Goal: Task Accomplishment & Management: Complete application form

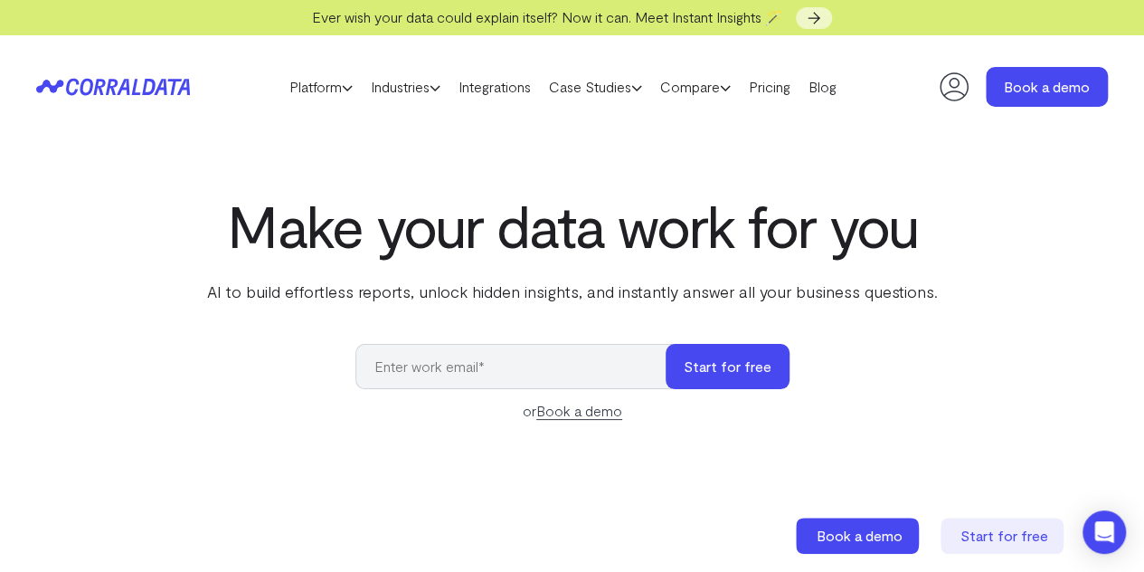
click at [612, 377] on input "email" at bounding box center [519, 366] width 328 height 45
type input "[EMAIL_ADDRESS][DOMAIN_NAME]"
click at [764, 365] on button "Start for free" at bounding box center [728, 366] width 124 height 45
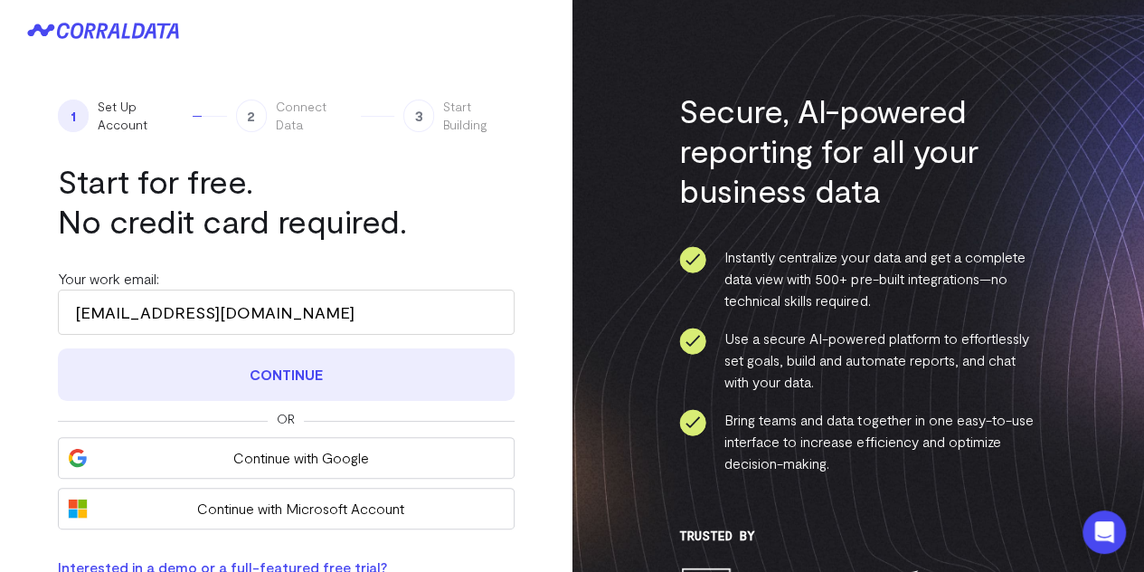
click at [295, 369] on button "Continue" at bounding box center [286, 374] width 457 height 52
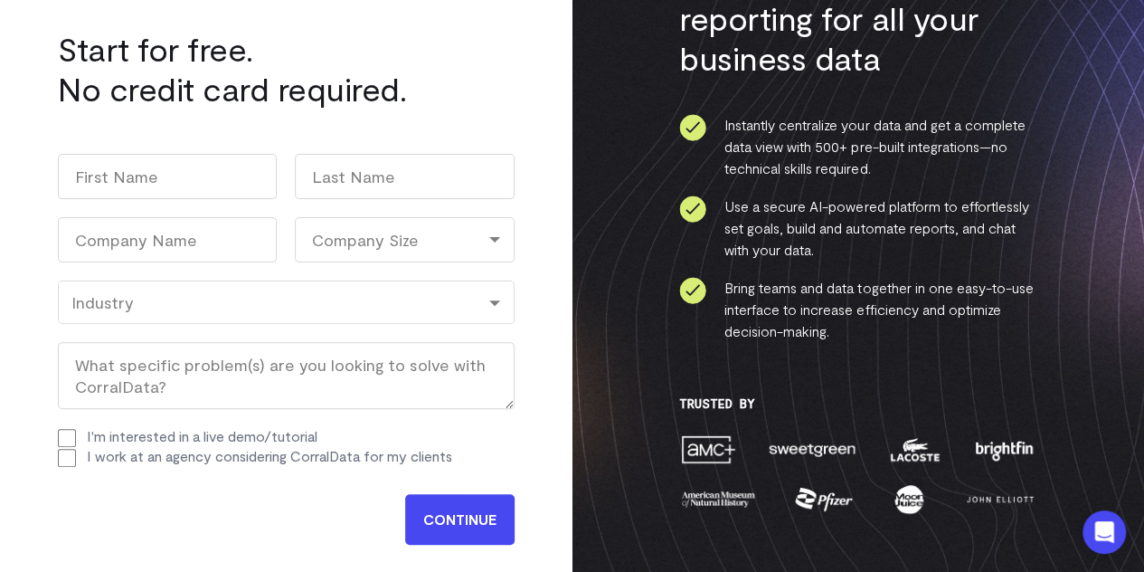
scroll to position [164, 0]
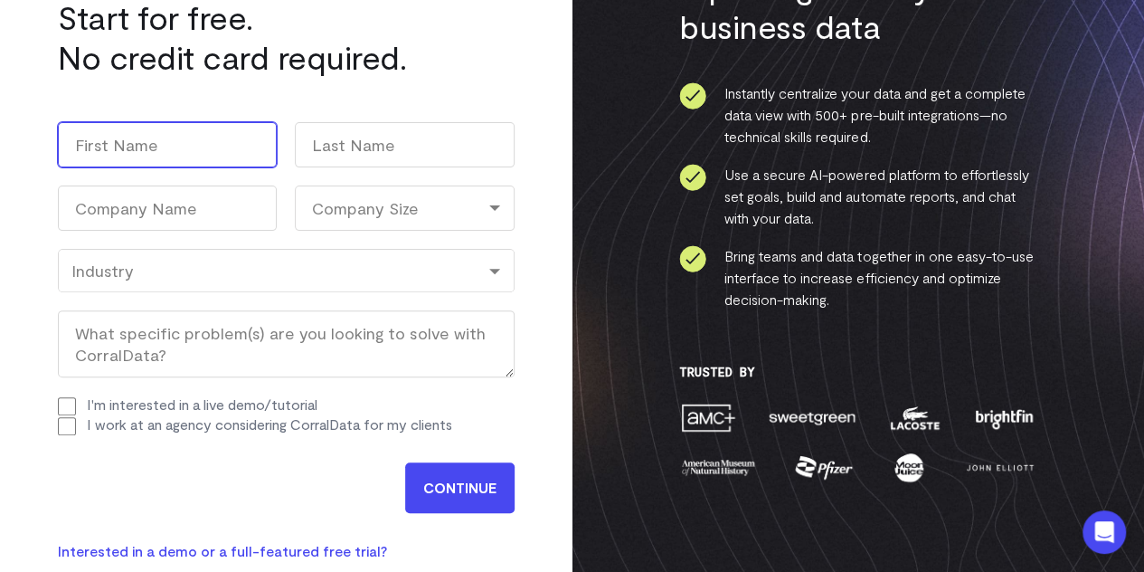
click at [177, 150] on input "First" at bounding box center [167, 144] width 219 height 45
type input "Shakira"
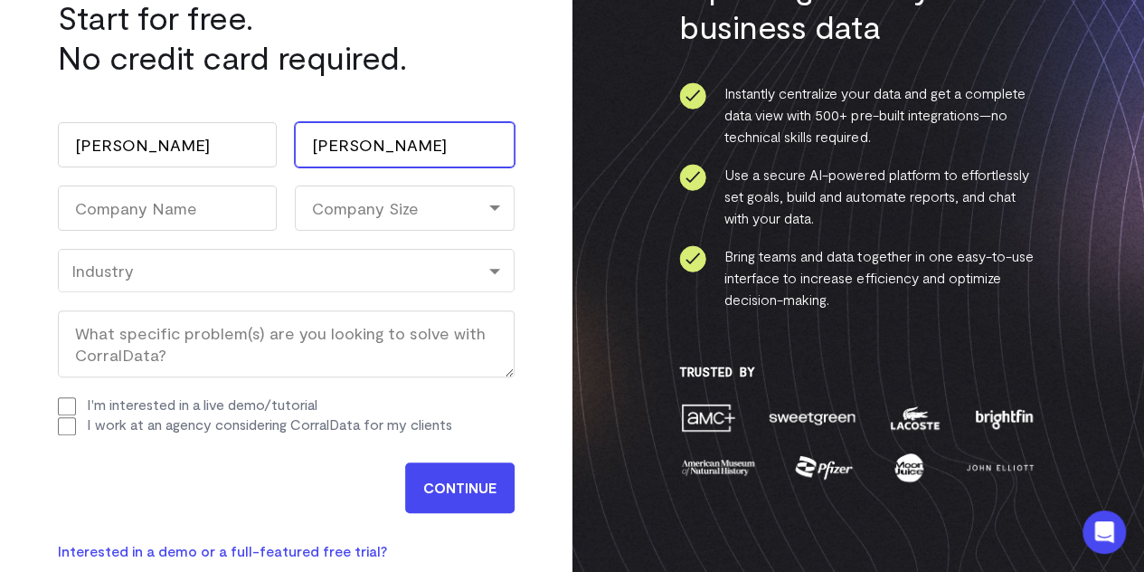
type input "Williams"
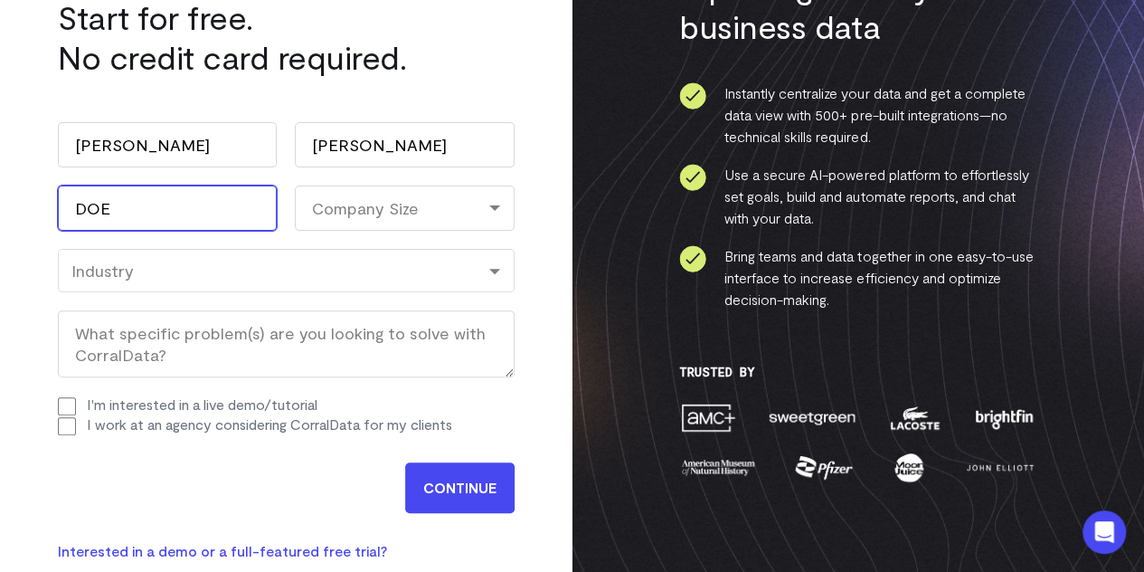
type input "DOE"
click at [403, 250] on div "Industry" at bounding box center [286, 270] width 457 height 43
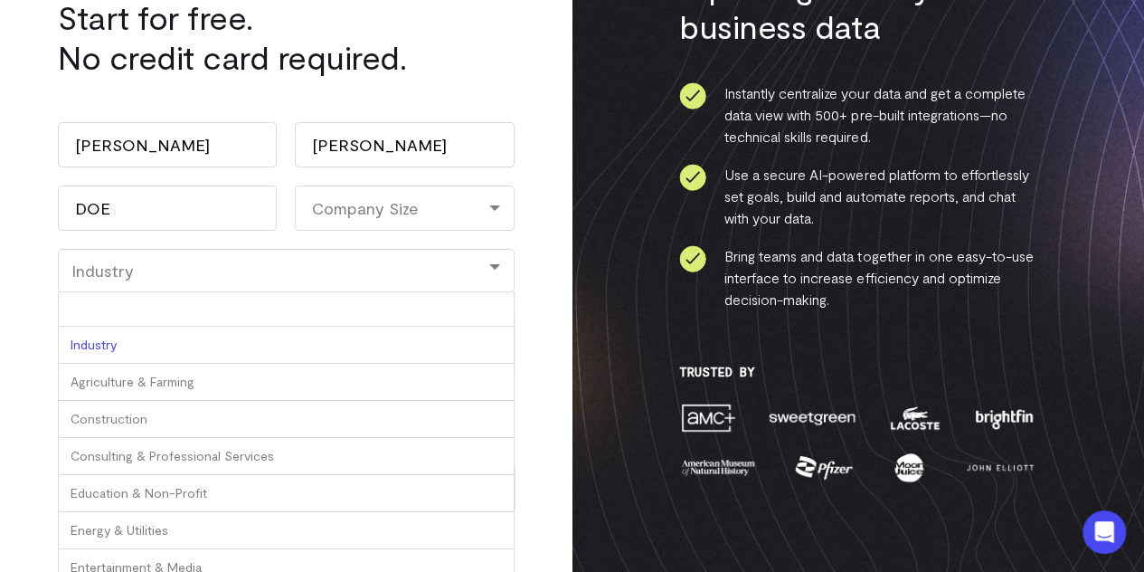
type input "E"
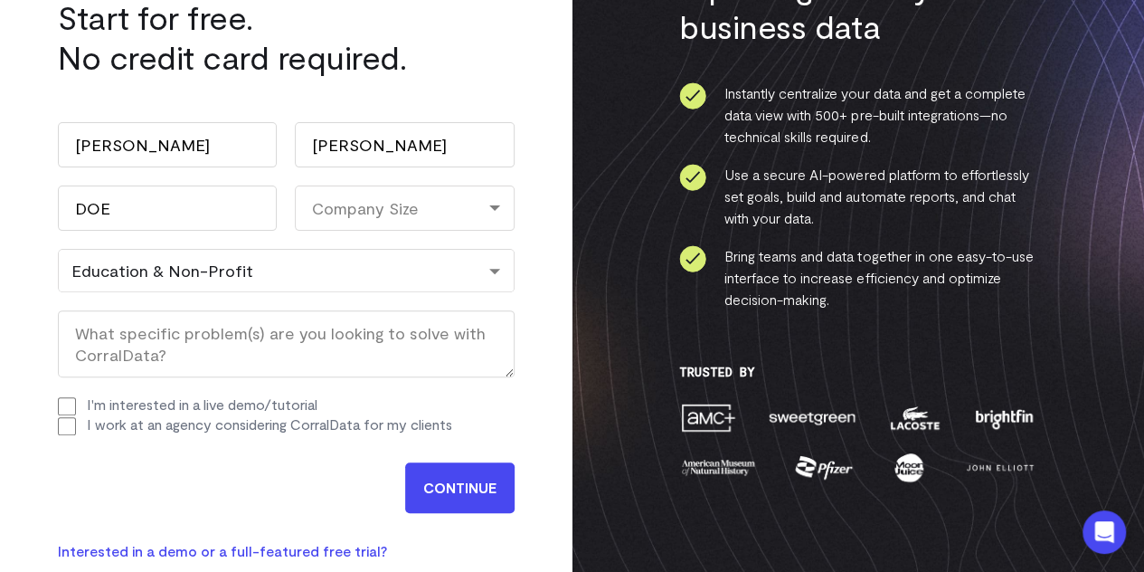
click at [67, 427] on input "I work at an agency considering CorralData for my clients" at bounding box center [67, 426] width 18 height 18
checkbox input "true"
click at [469, 476] on input "CONTINUE" at bounding box center [459, 487] width 109 height 51
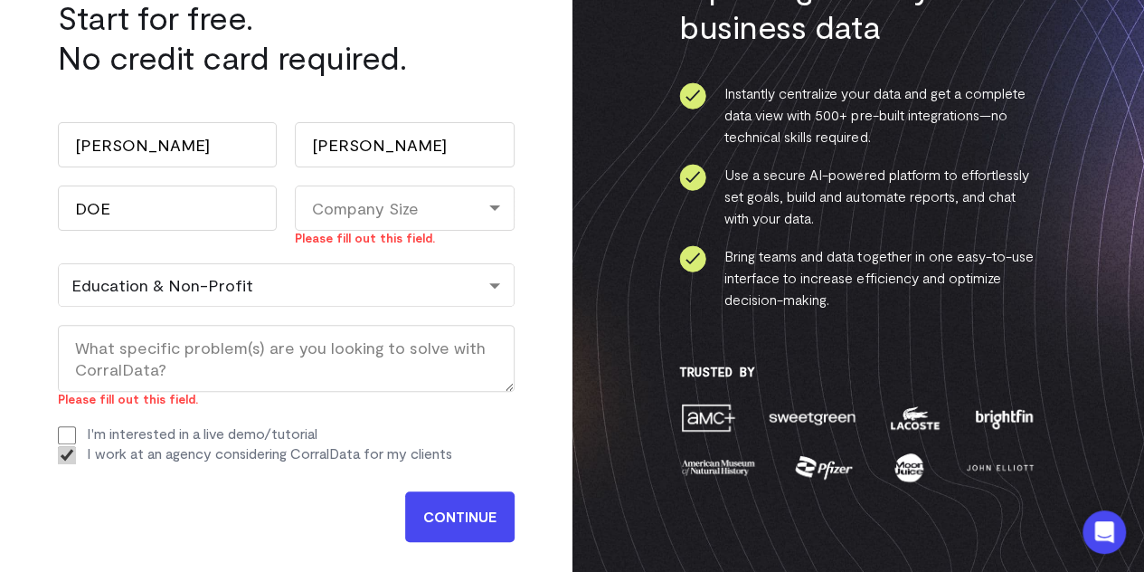
click at [490, 205] on div "Company Size" at bounding box center [404, 207] width 219 height 45
click at [420, 441] on li "5000+" at bounding box center [404, 434] width 219 height 37
select select "5000+"
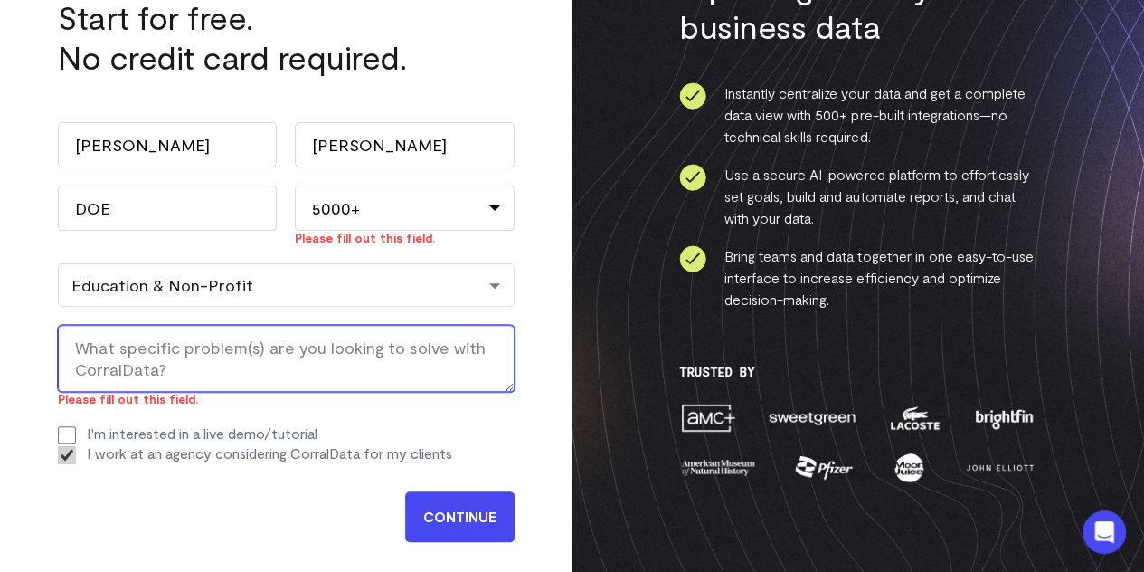
click at [445, 363] on textarea "What specific problem(s) are you looking to solve with CorralData? (Required)" at bounding box center [286, 358] width 457 height 67
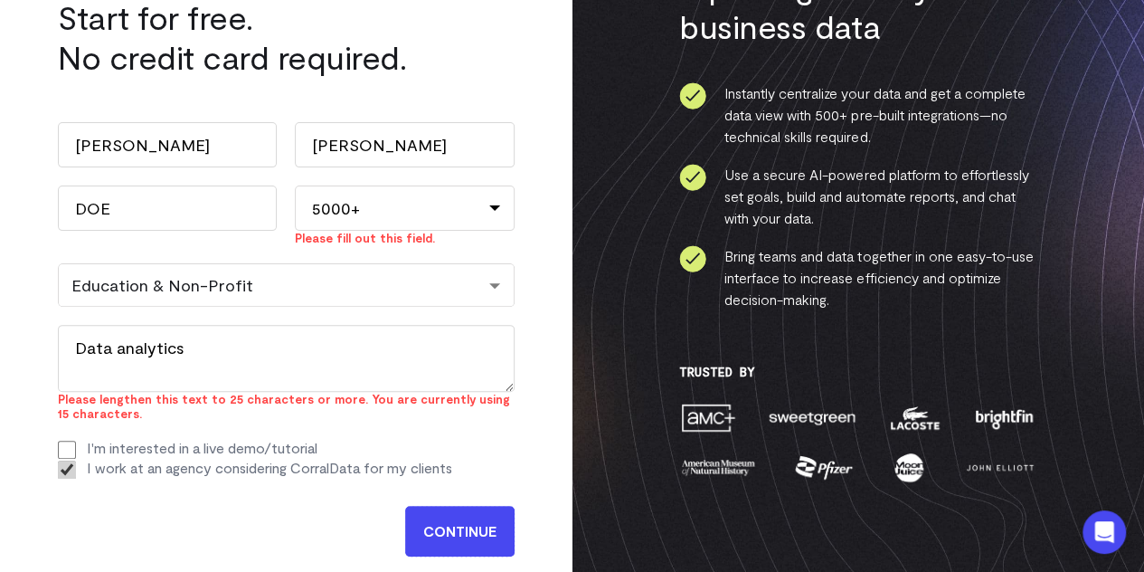
click at [470, 533] on input "CONTINUE" at bounding box center [459, 531] width 109 height 51
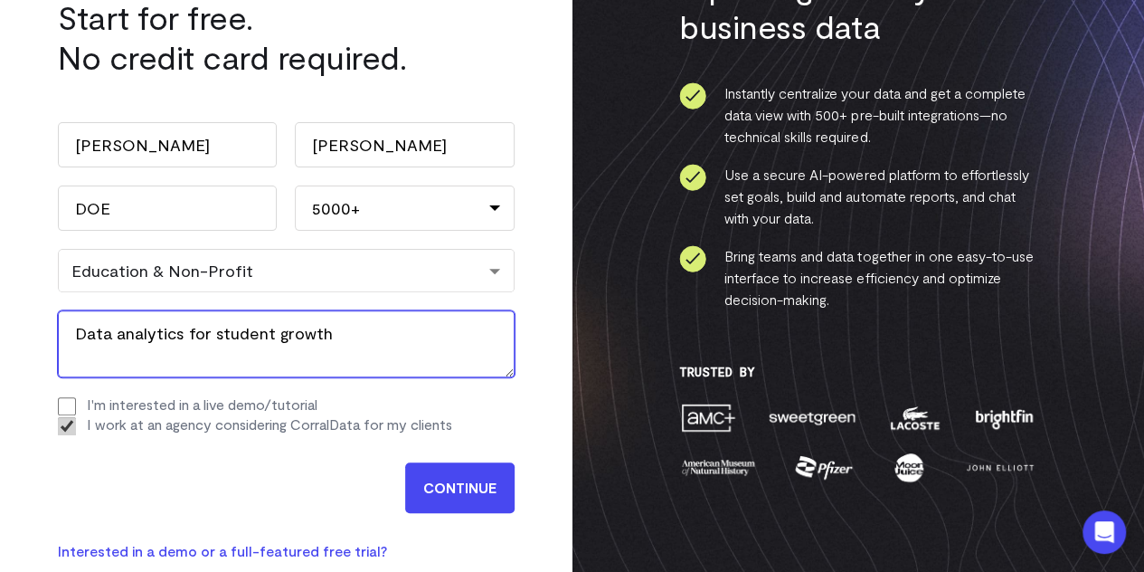
type textarea "Data analytics for student growth"
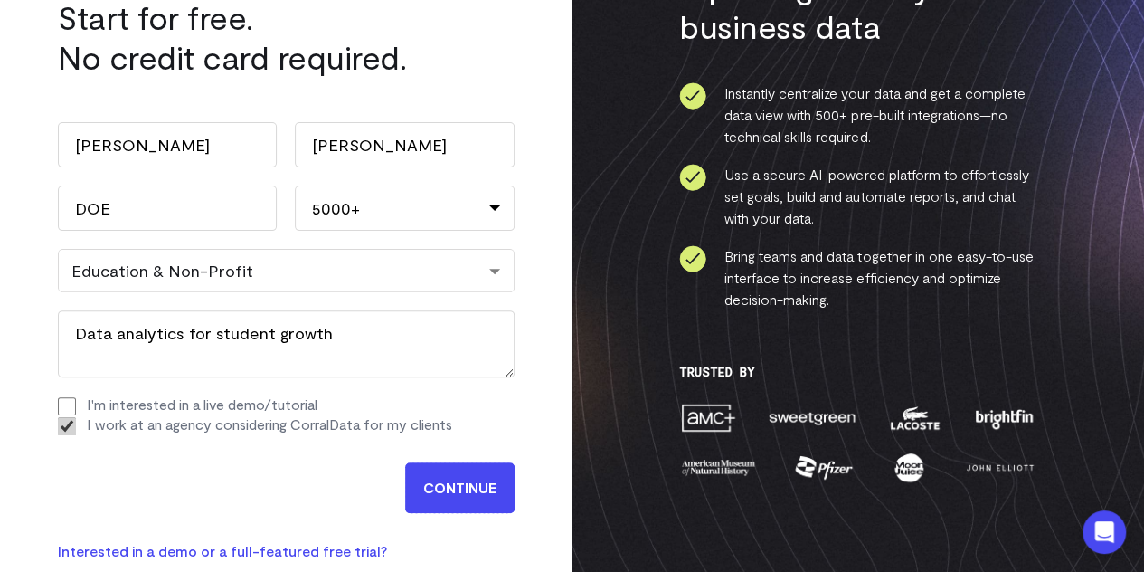
click at [445, 488] on input "CONTINUE" at bounding box center [459, 487] width 109 height 51
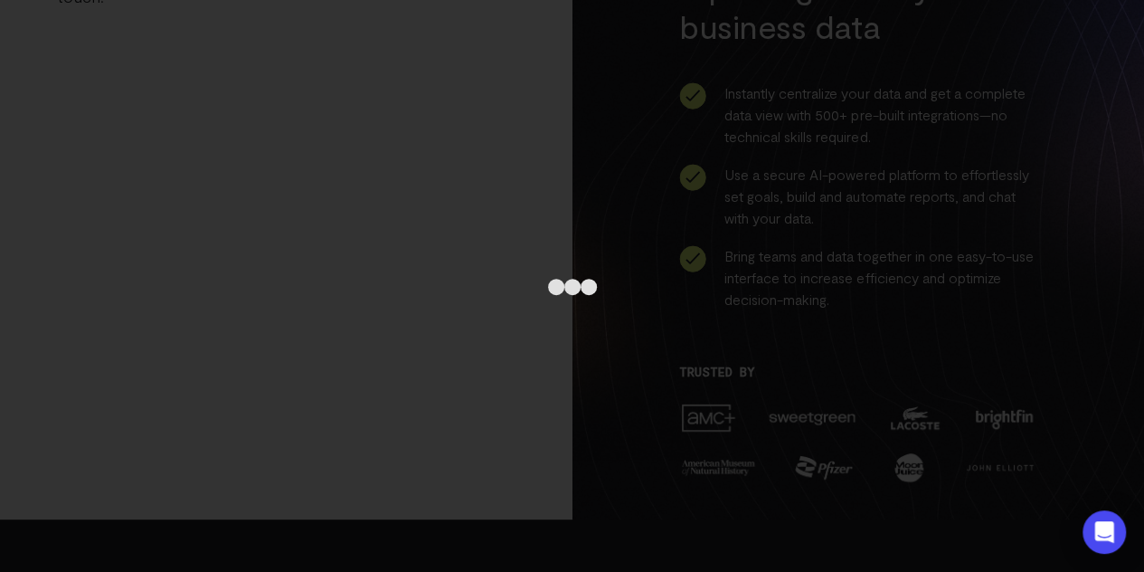
scroll to position [21, 0]
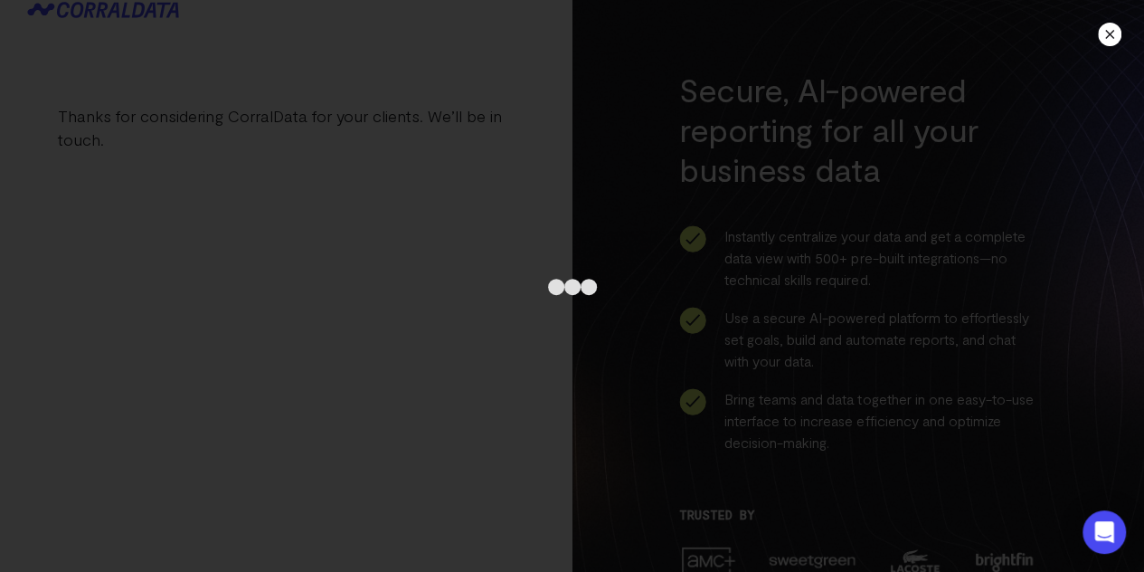
click at [1109, 34] on div at bounding box center [1110, 35] width 24 height 24
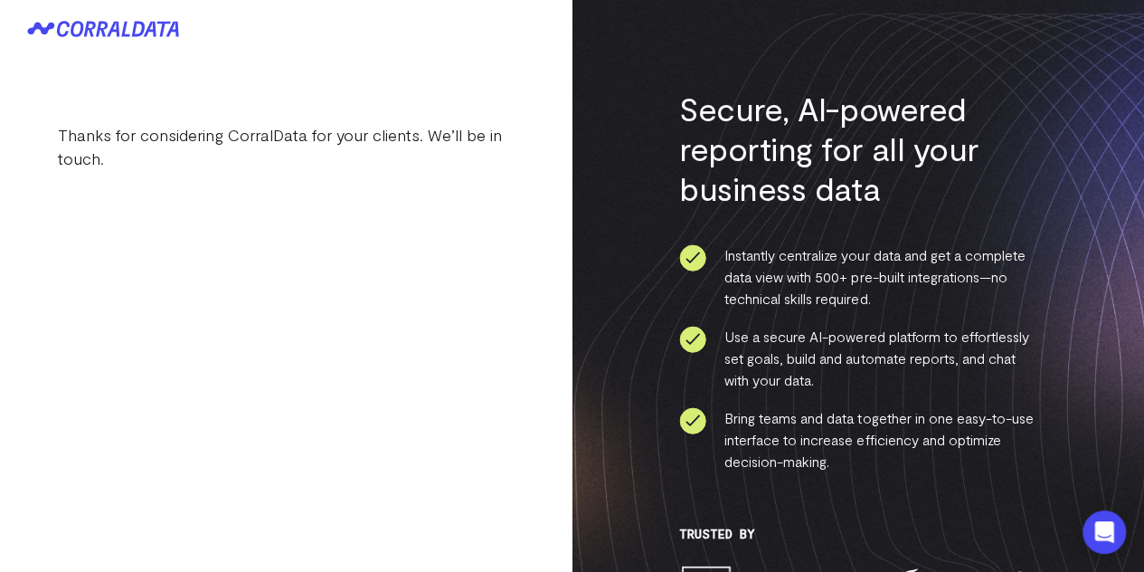
scroll to position [0, 0]
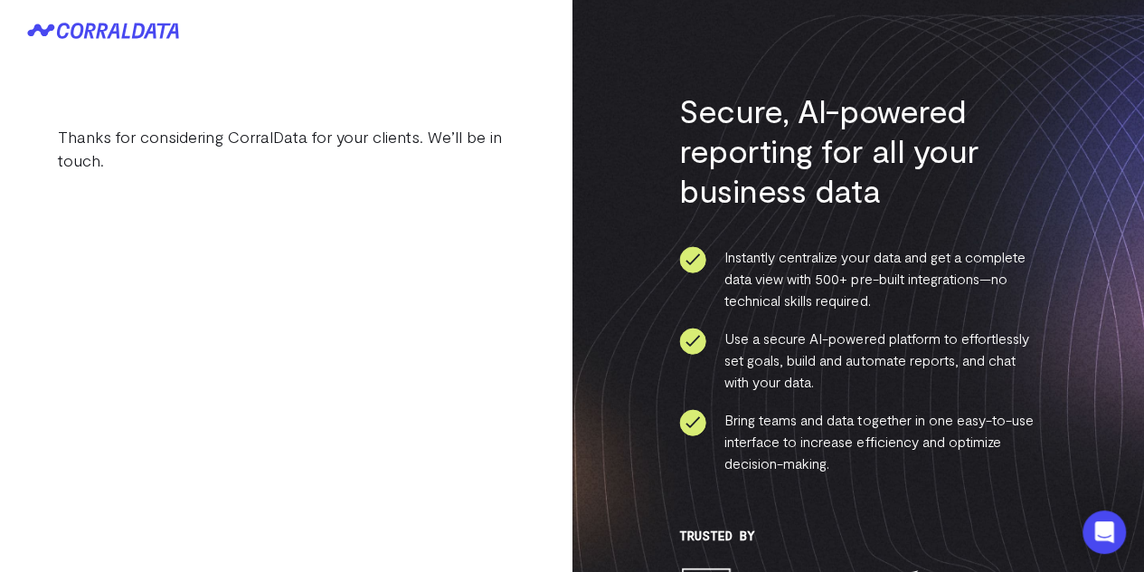
click at [774, 185] on h3 "Secure, AI-powered reporting for all your business data" at bounding box center [857, 149] width 357 height 119
click at [316, 128] on p "Thanks for considering CorralData for your clients. We’ll be in touch." at bounding box center [286, 148] width 457 height 47
